Goal: Task Accomplishment & Management: Use online tool/utility

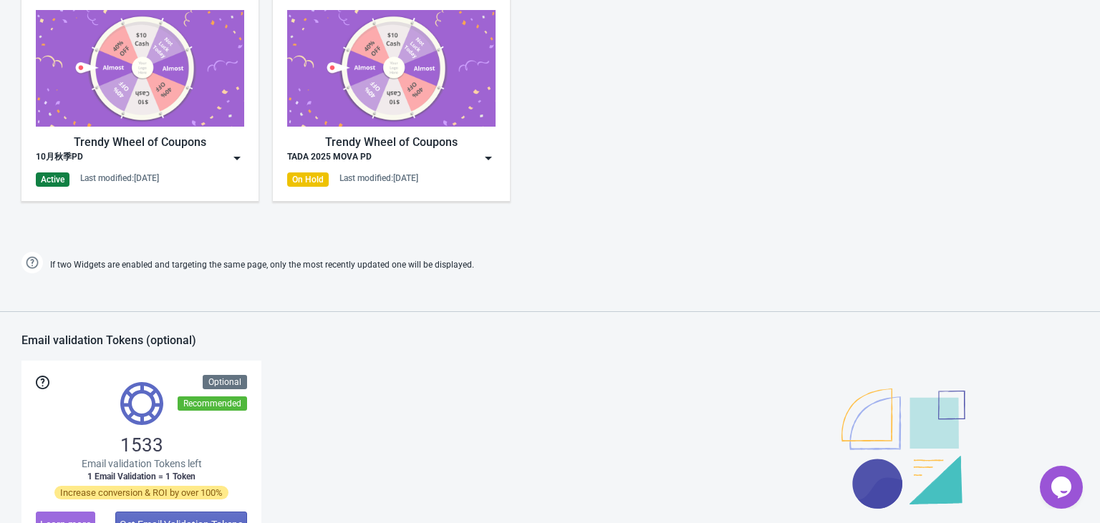
scroll to position [789, 0]
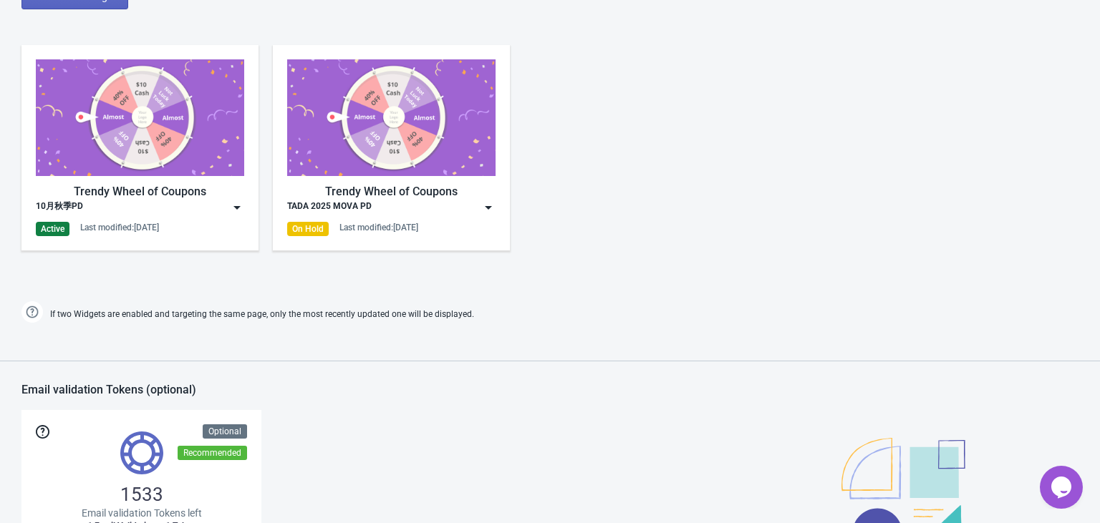
click at [233, 214] on div "Trendy Wheel of Coupons 10月秋季PD Active Last modified: [DATE]" at bounding box center [140, 147] width 208 height 177
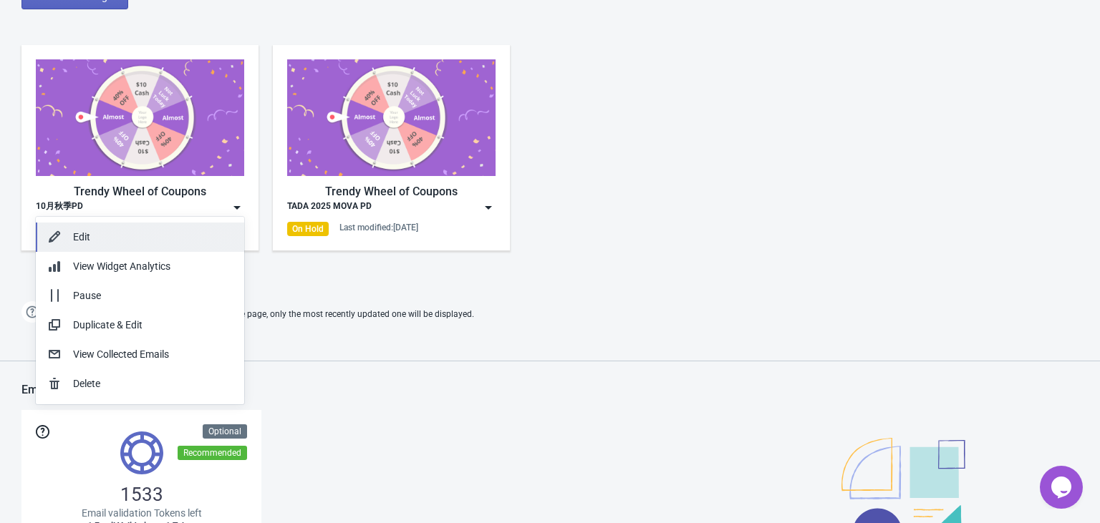
click at [170, 233] on div "Edit" at bounding box center [153, 237] width 160 height 15
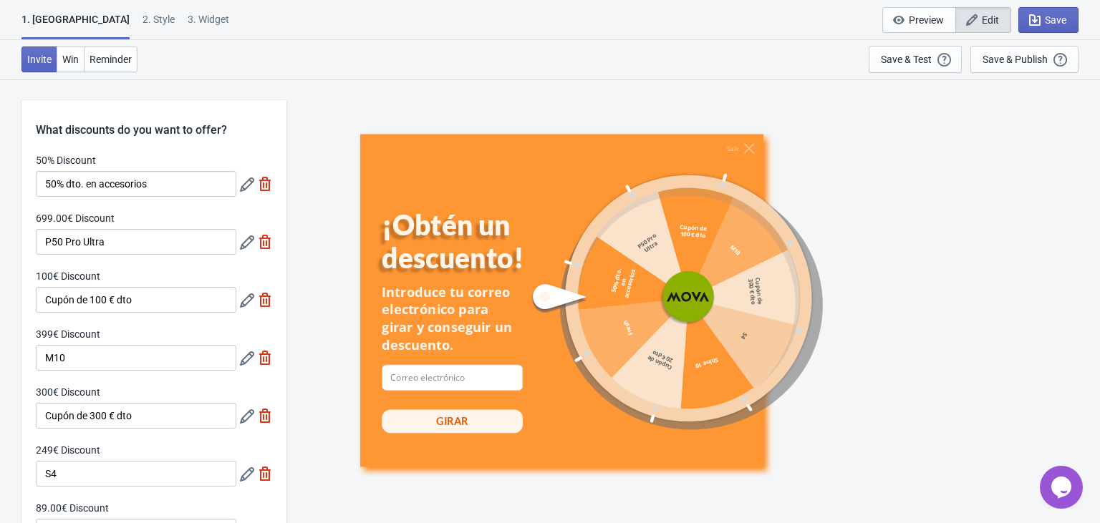
scroll to position [695, 0]
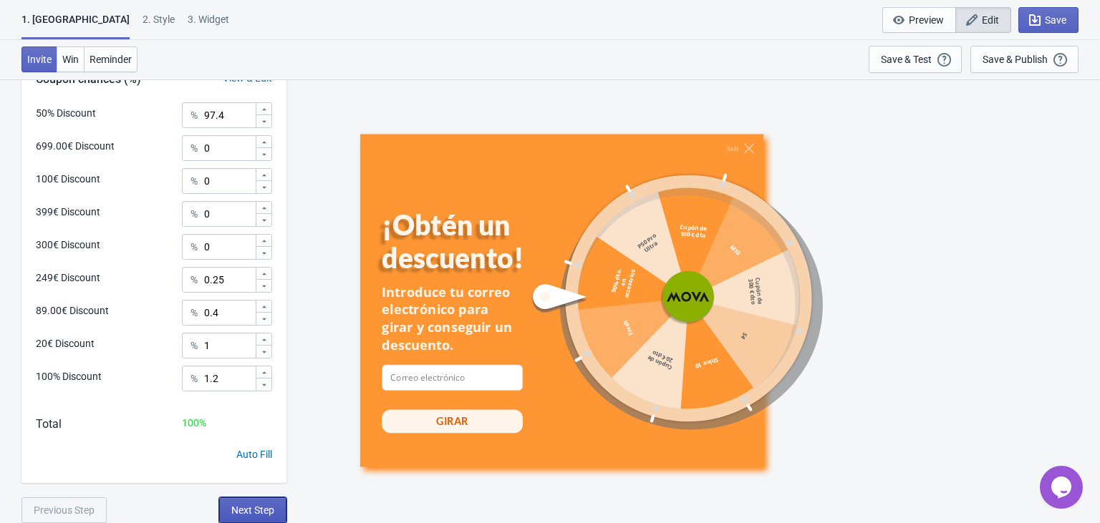
click at [259, 454] on span "Next Step" at bounding box center [252, 510] width 43 height 11
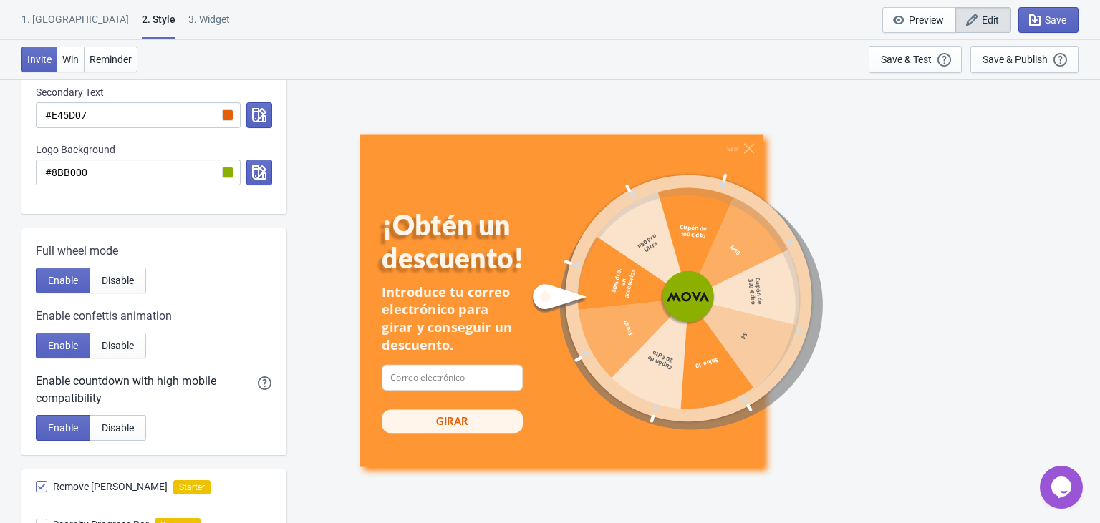
scroll to position [743, 0]
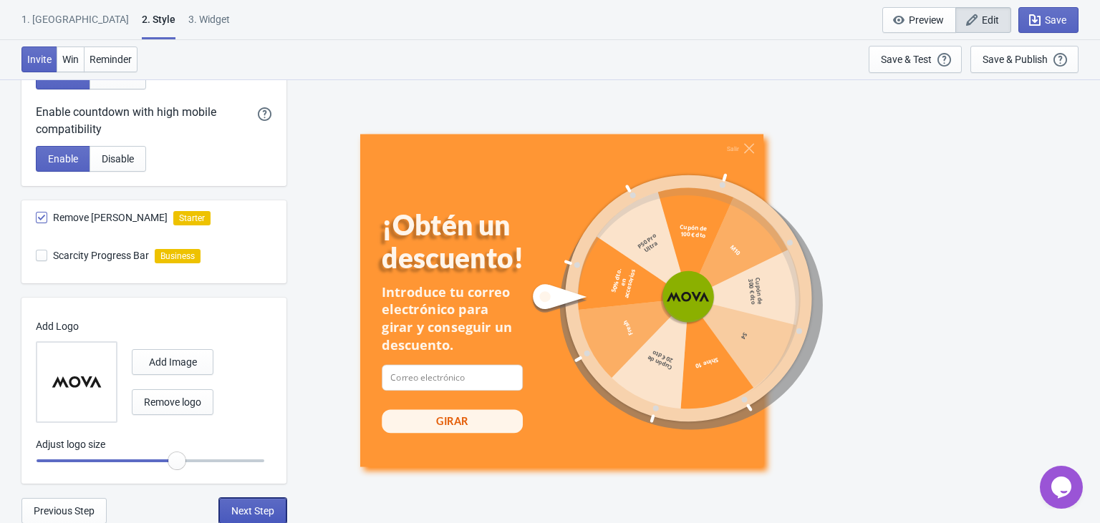
click at [259, 454] on span "Next Step" at bounding box center [252, 510] width 43 height 11
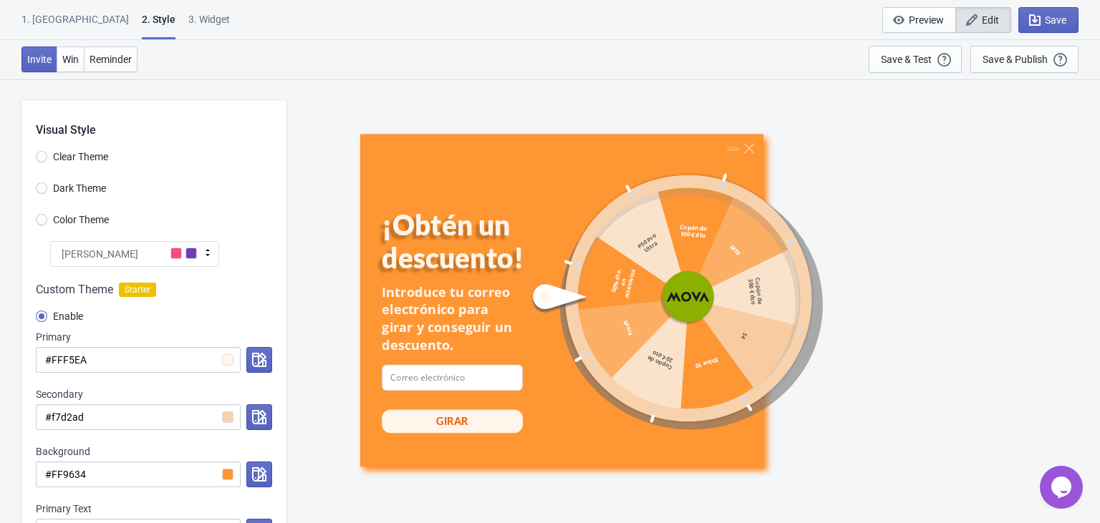
select select "once"
select select "middle_left"
select select "1"
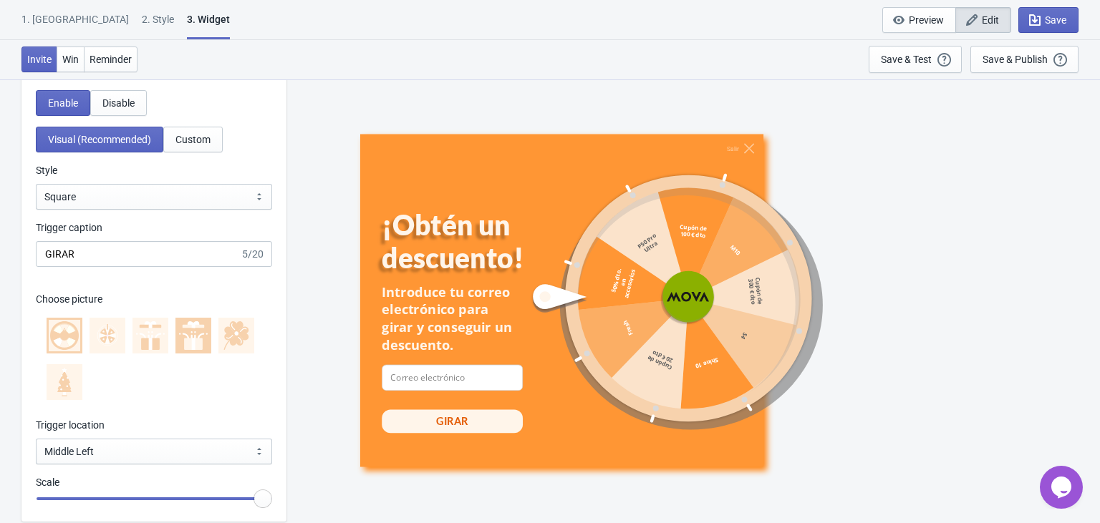
scroll to position [1315, 0]
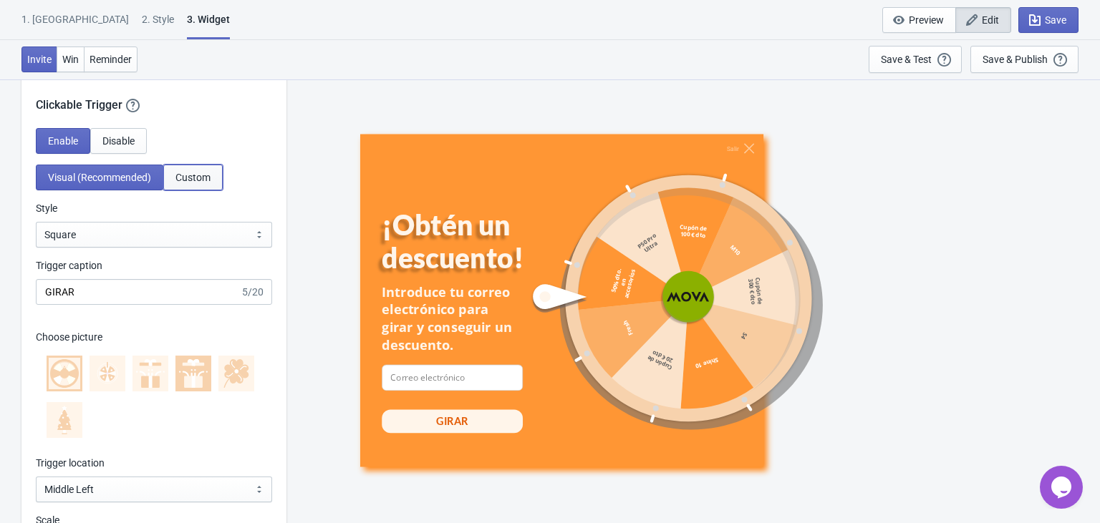
click at [199, 174] on span "Custom" at bounding box center [192, 177] width 35 height 11
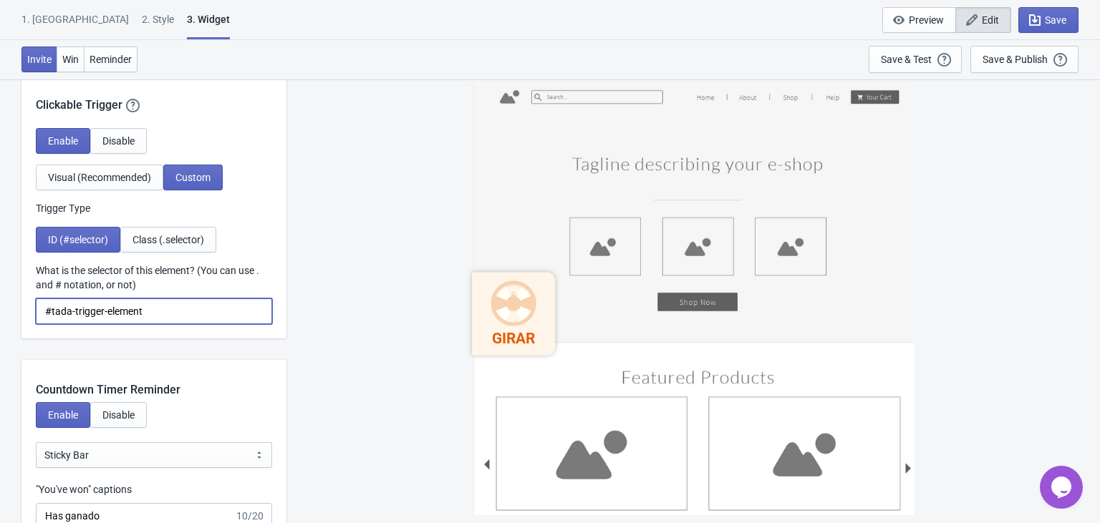
click at [186, 309] on input "#tada-trigger-element" at bounding box center [154, 312] width 236 height 26
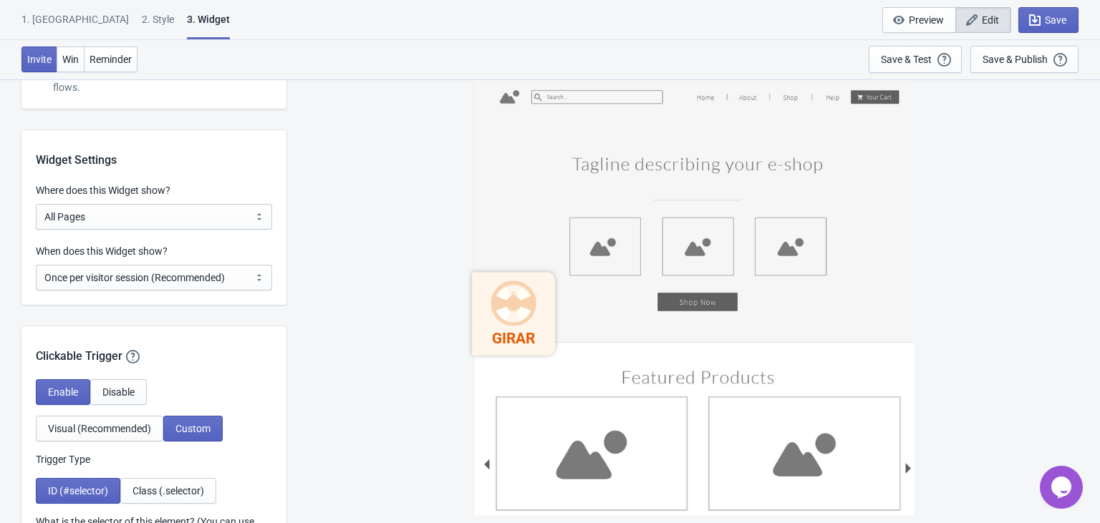
scroll to position [1053, 0]
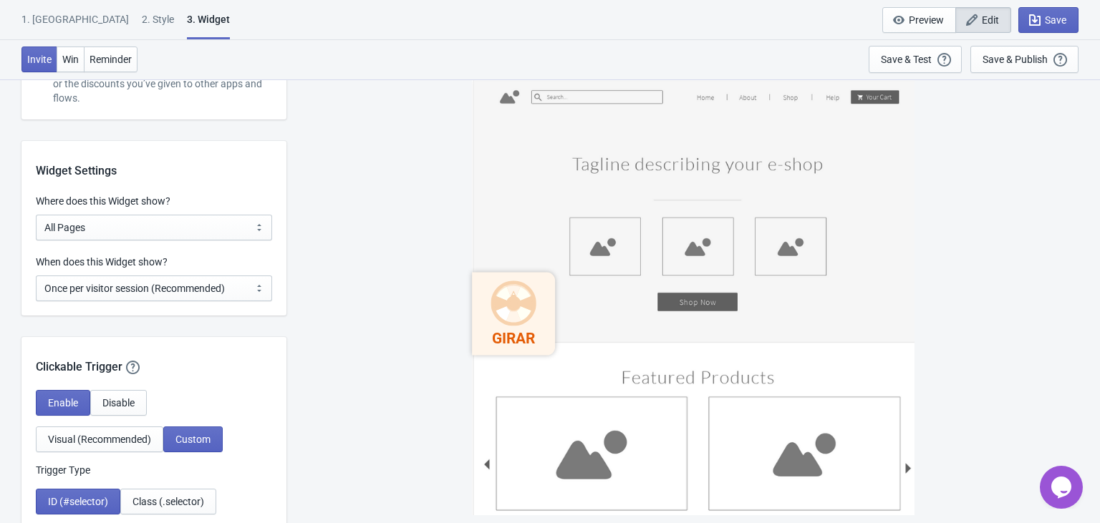
click at [199, 240] on div "Widget Settings Where does this Widget show? All Pages All Product Pages All Bl…" at bounding box center [153, 228] width 265 height 175
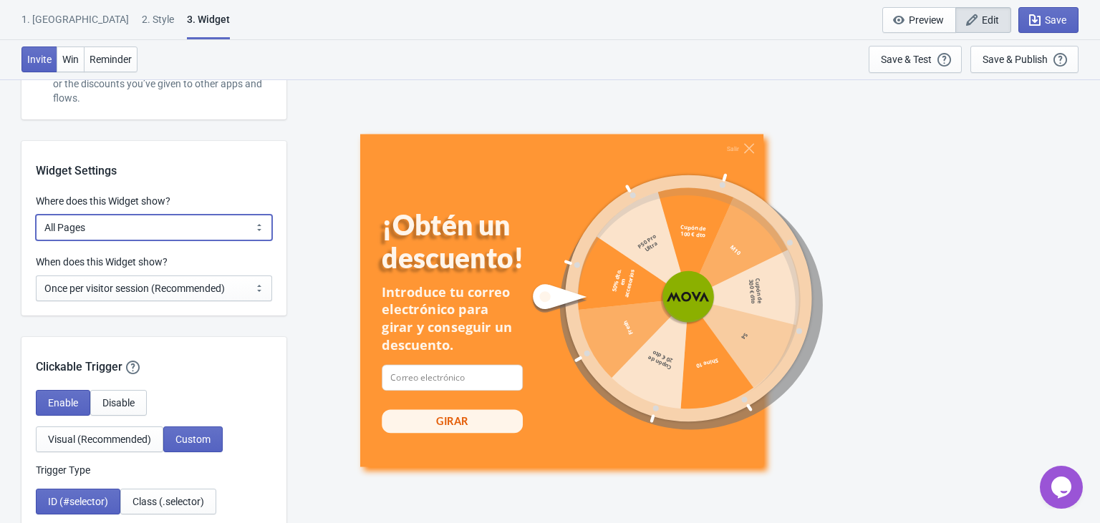
click at [198, 227] on select "All Pages All Product Pages All Blog Pages All Static Pages Specific Product(s)…" at bounding box center [154, 228] width 236 height 26
select select "specificURL"
click at [36, 215] on select "All Pages All Product Pages All Blog Pages All Static Pages Specific Product(s)…" at bounding box center [154, 228] width 236 height 26
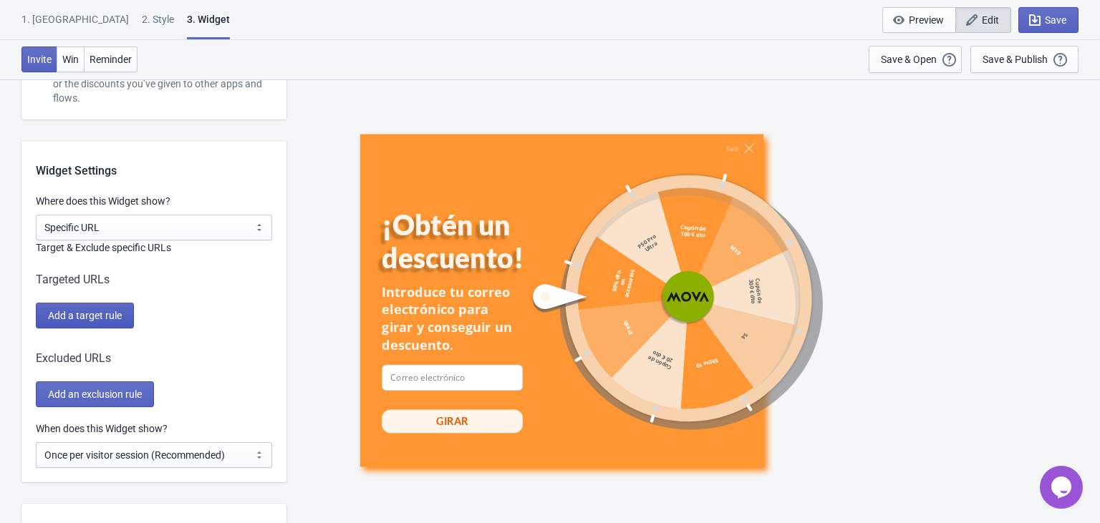
click at [107, 321] on button "Add a target rule" at bounding box center [85, 316] width 98 height 26
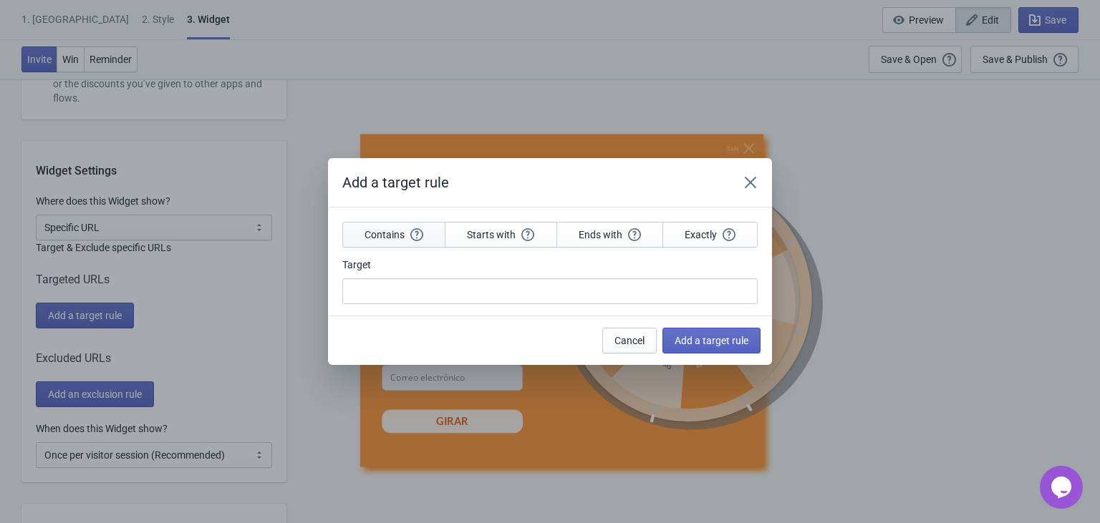
click at [380, 239] on span "Contains" at bounding box center [393, 234] width 59 height 13
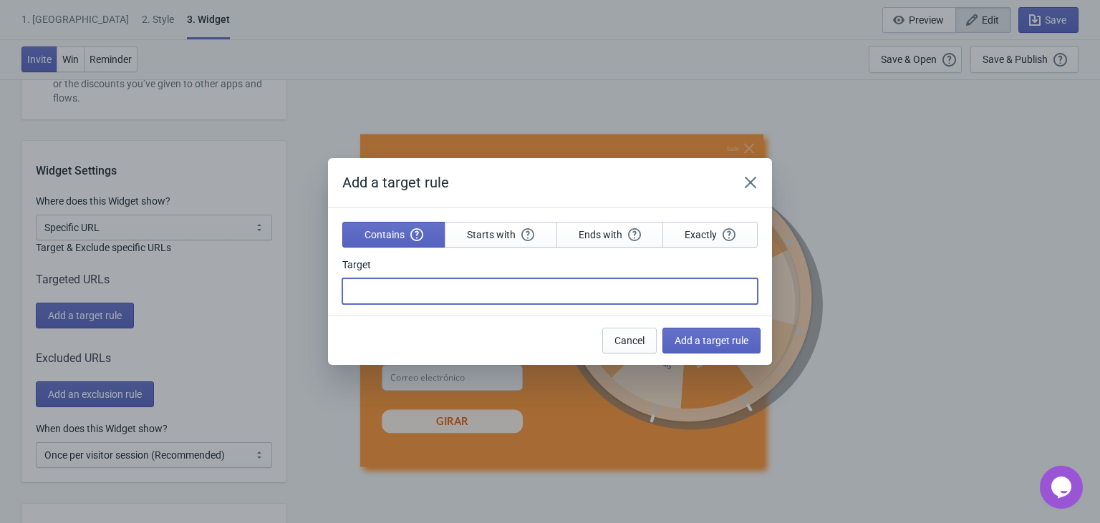
click at [409, 296] on input "Target" at bounding box center [549, 292] width 415 height 26
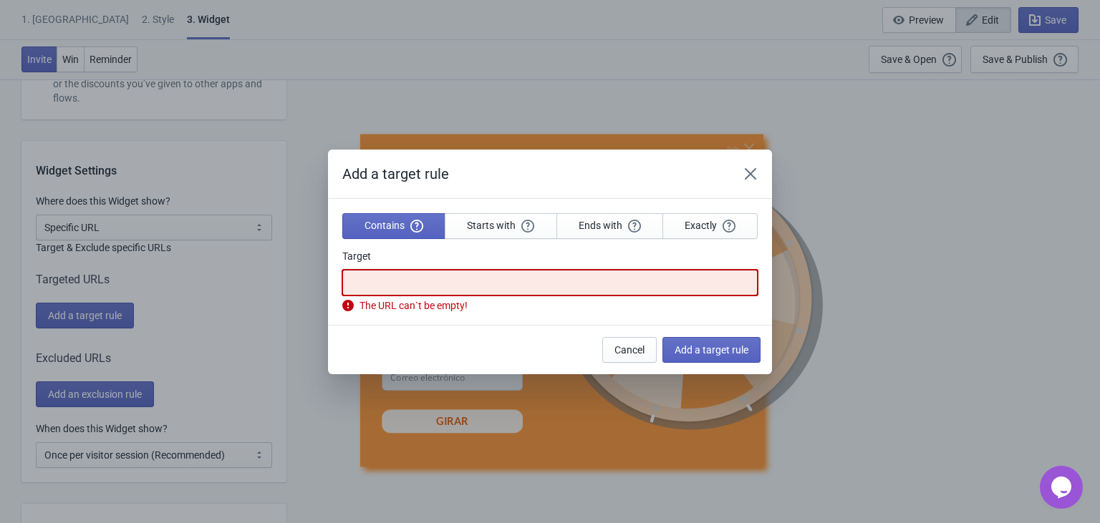
paste input "promocion-otono-2025"
type input "promocion-otono-2025"
click at [716, 349] on button "Add a target rule" at bounding box center [711, 350] width 98 height 26
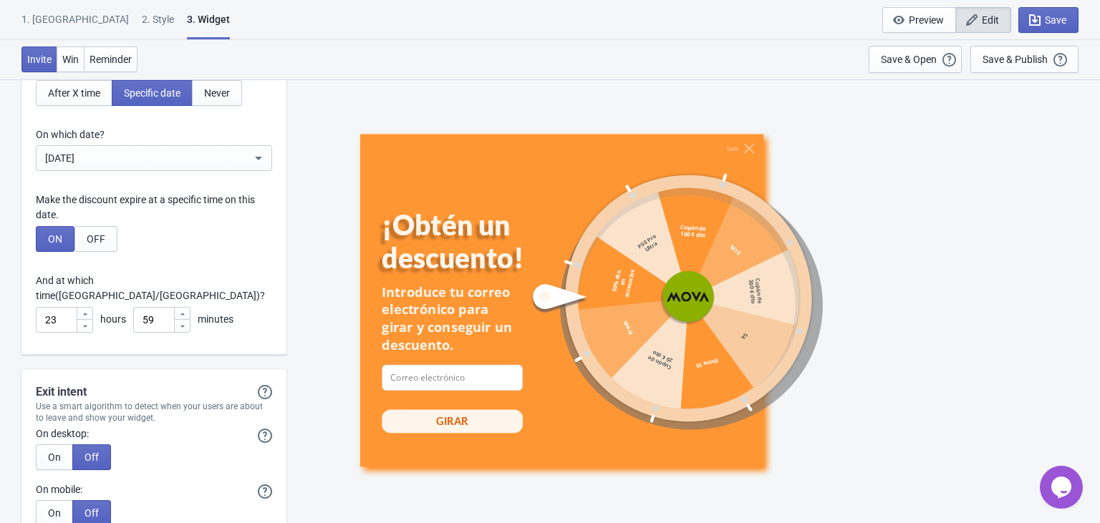
scroll to position [4214, 0]
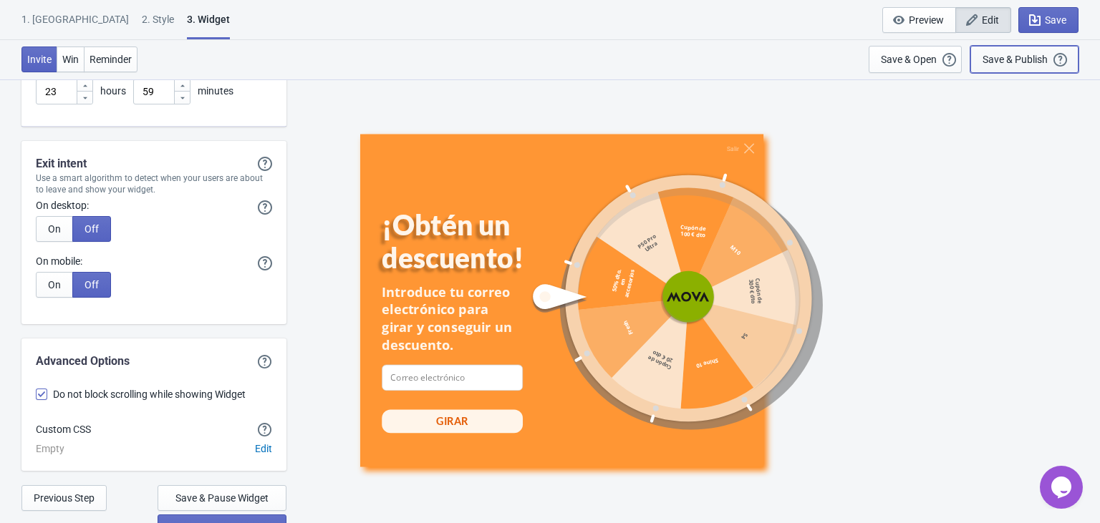
click at [1019, 62] on div "Save & Publish" at bounding box center [1014, 59] width 65 height 11
click at [1002, 57] on div "Save & Publish" at bounding box center [1014, 59] width 65 height 11
click at [174, 454] on span "Save & Publish on Store" at bounding box center [222, 527] width 105 height 11
click at [218, 454] on span "Save & Publish on Store" at bounding box center [222, 527] width 105 height 11
click at [209, 454] on span "Save & Publish on Store" at bounding box center [222, 527] width 105 height 11
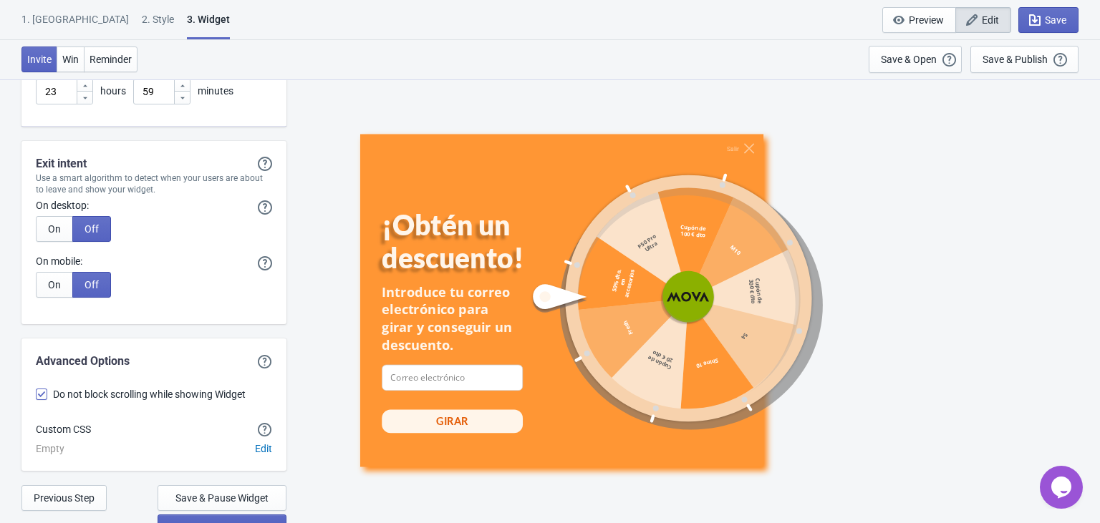
click at [208, 454] on span "Save & Publish on Store" at bounding box center [222, 527] width 105 height 11
click at [183, 454] on span "Save & Publish on Store" at bounding box center [222, 527] width 105 height 11
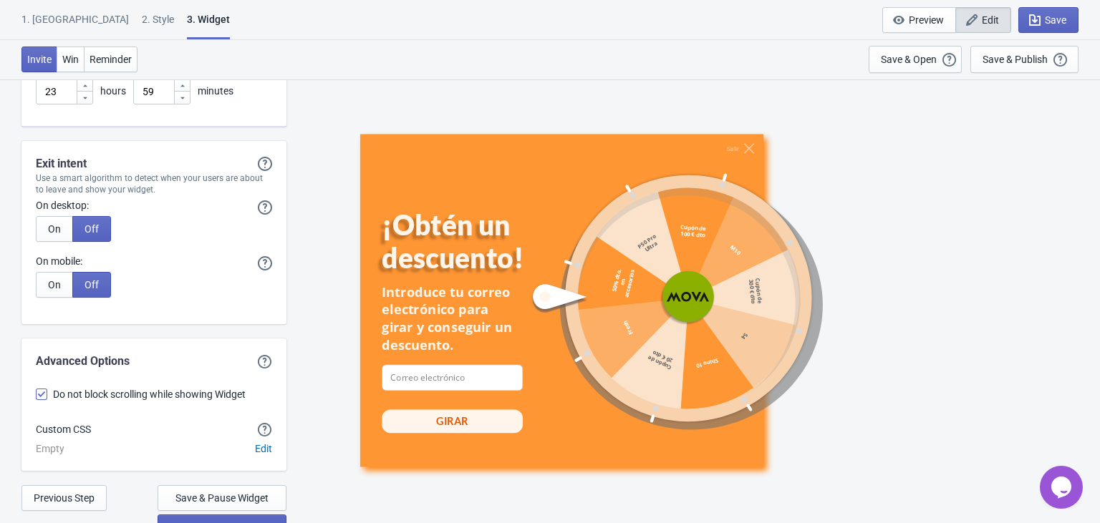
click at [183, 454] on span "Save & Publish on Store" at bounding box center [222, 527] width 105 height 11
